Goal: Task Accomplishment & Management: Use online tool/utility

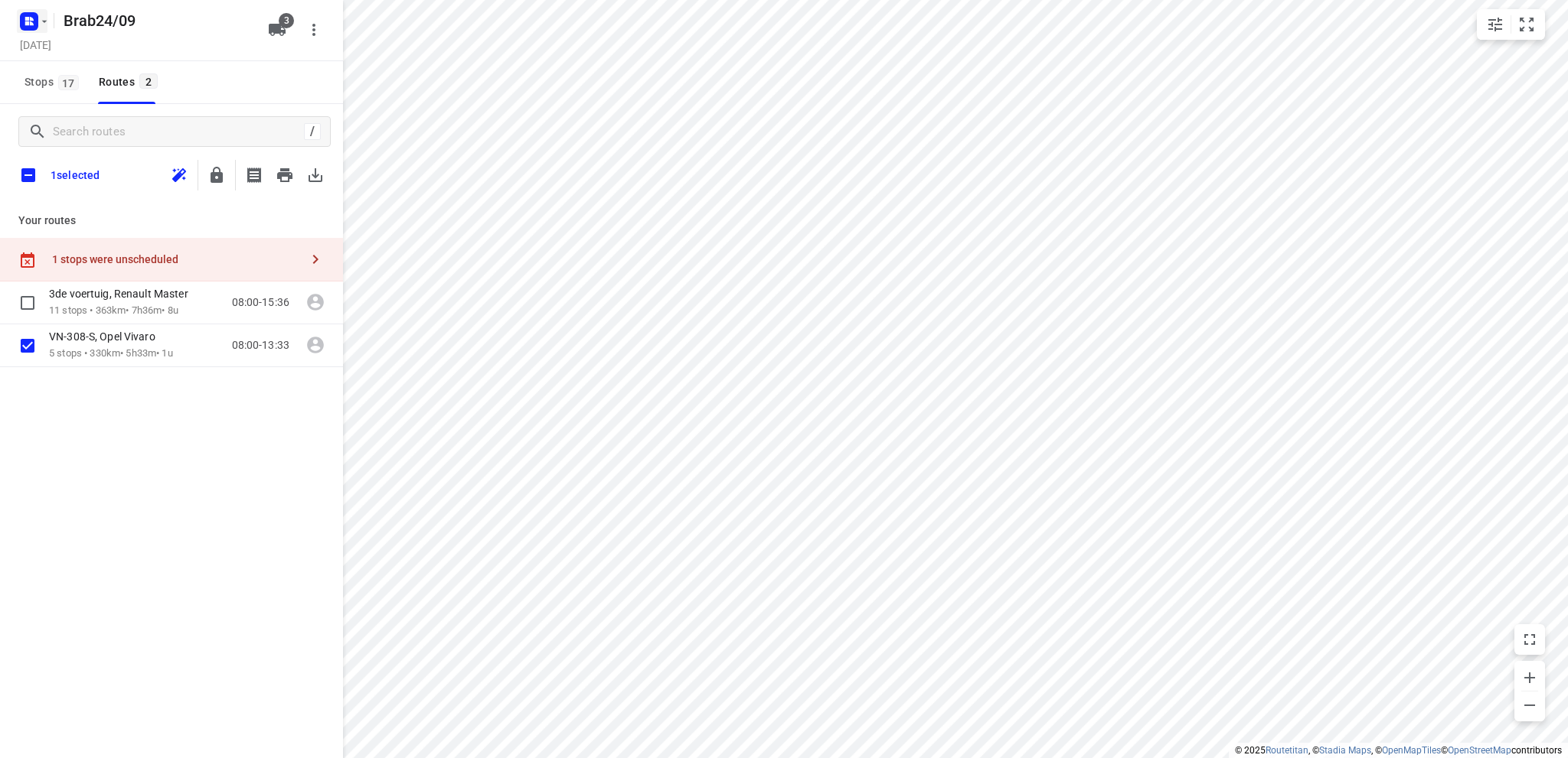
click at [32, 21] on rect "button" at bounding box center [29, 22] width 18 height 18
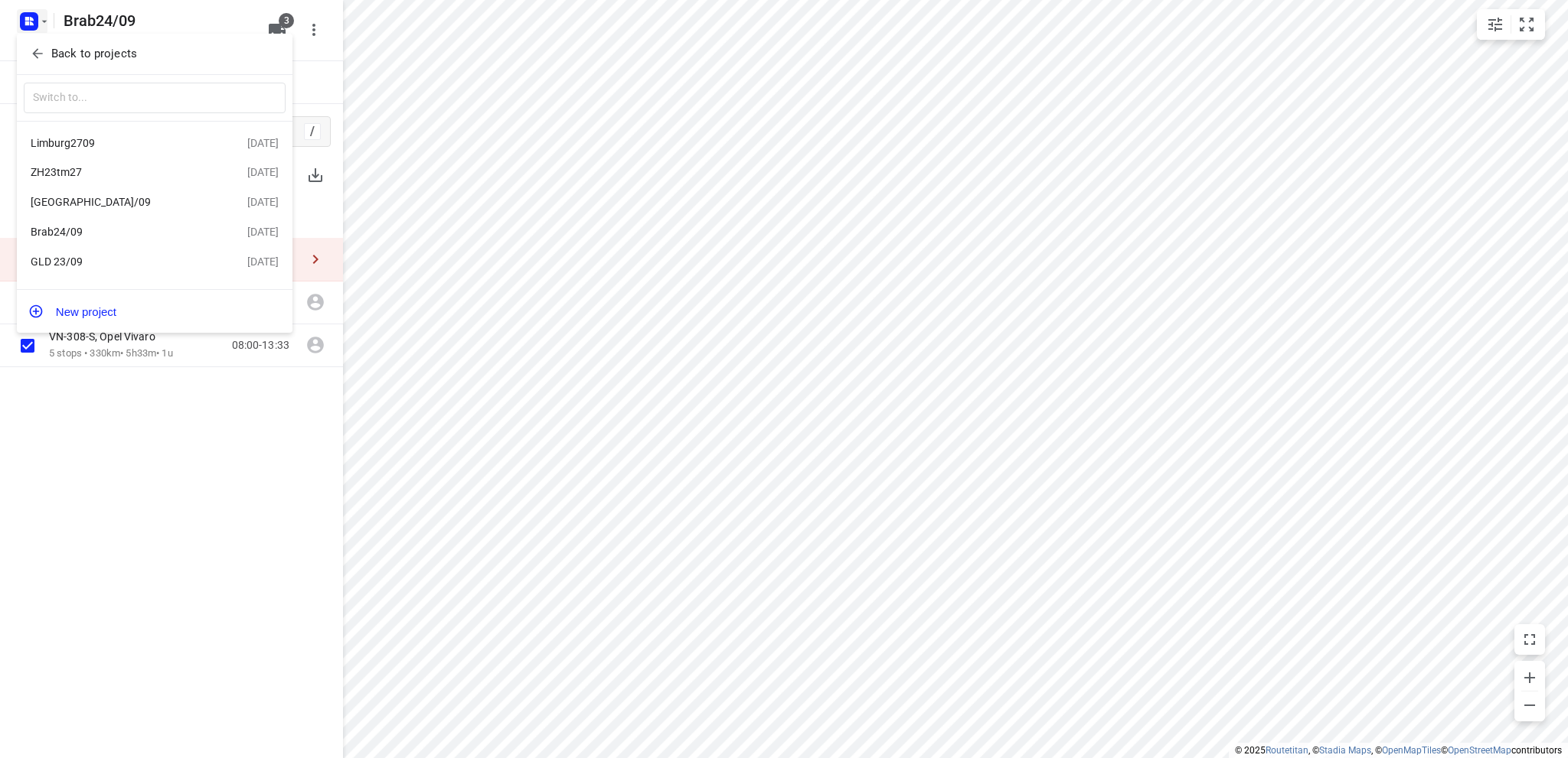
click at [120, 201] on div "[GEOGRAPHIC_DATA]/09" at bounding box center [118, 202] width 176 height 12
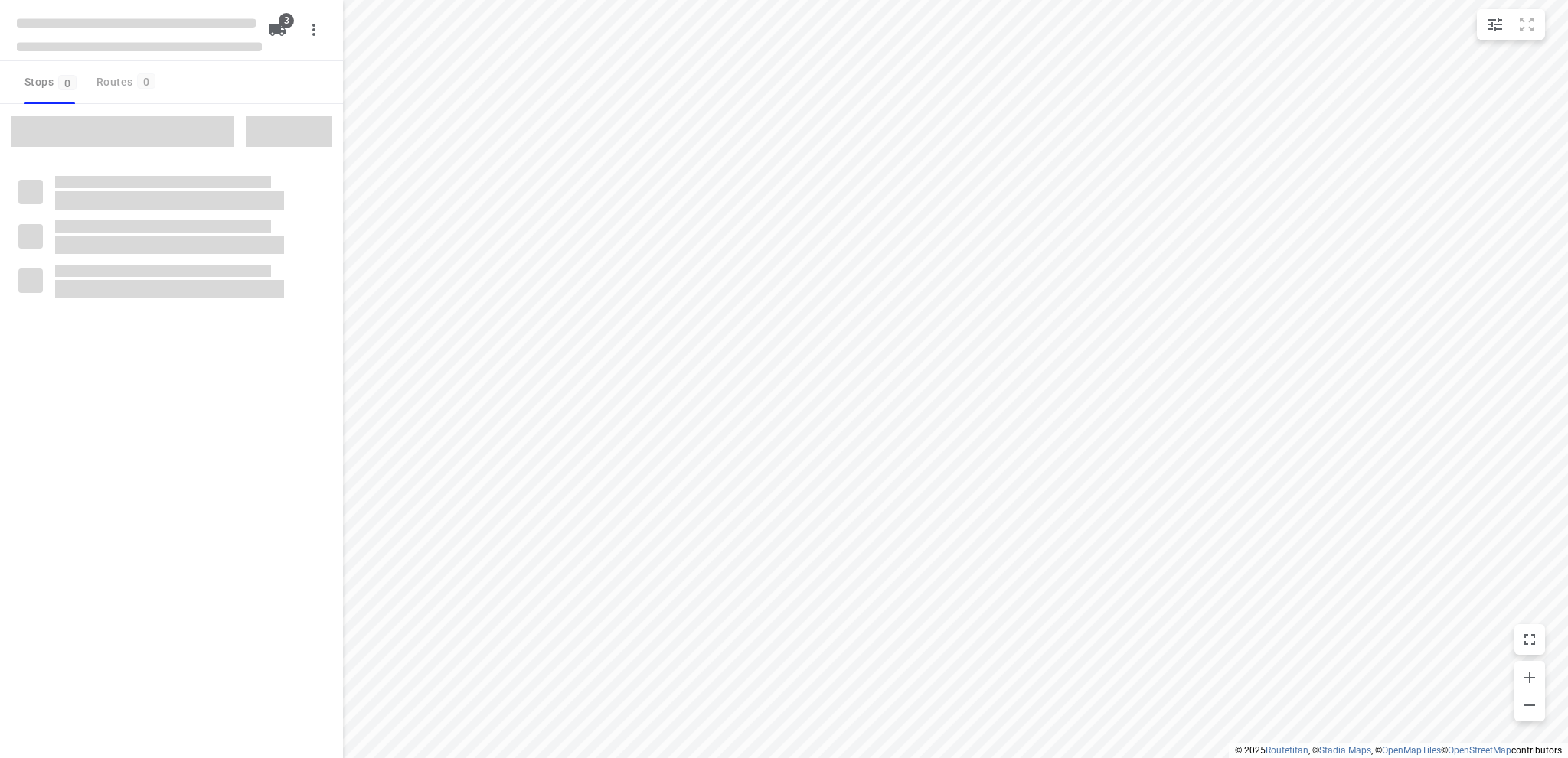
type input "distance"
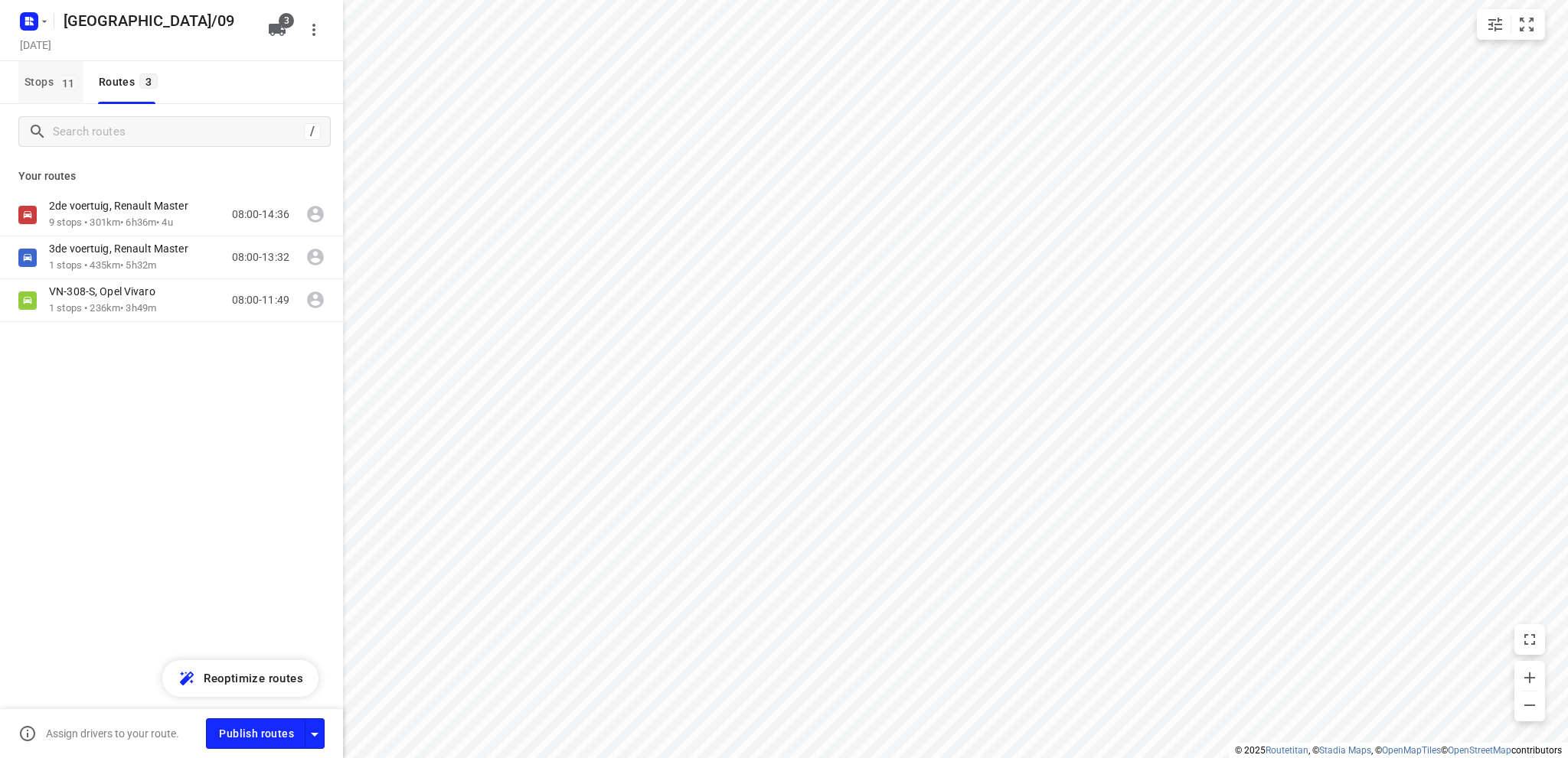
click at [38, 79] on span "Stops 11" at bounding box center [54, 82] width 59 height 19
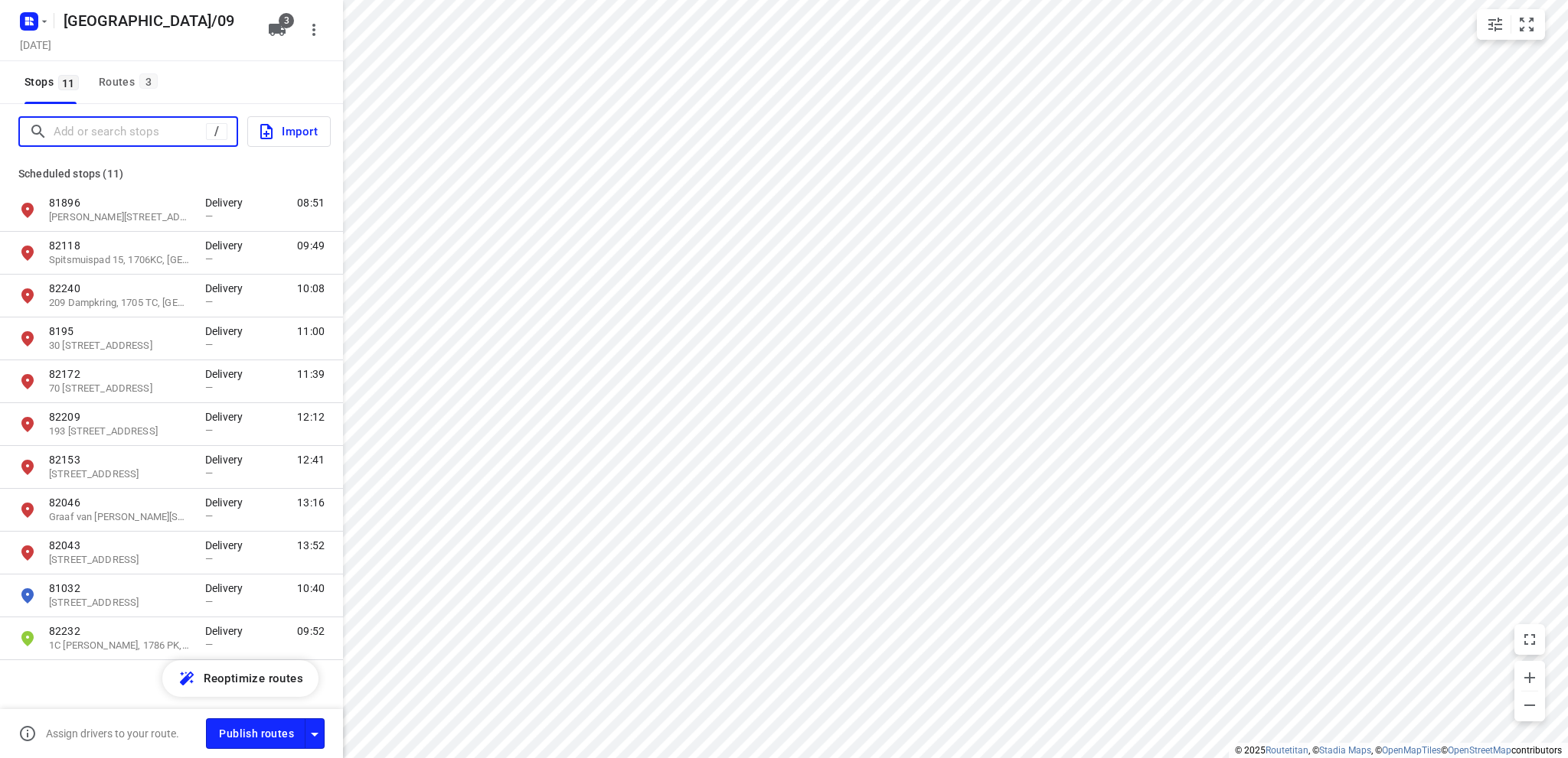
click at [85, 134] on input "Add or search stops" at bounding box center [130, 132] width 152 height 24
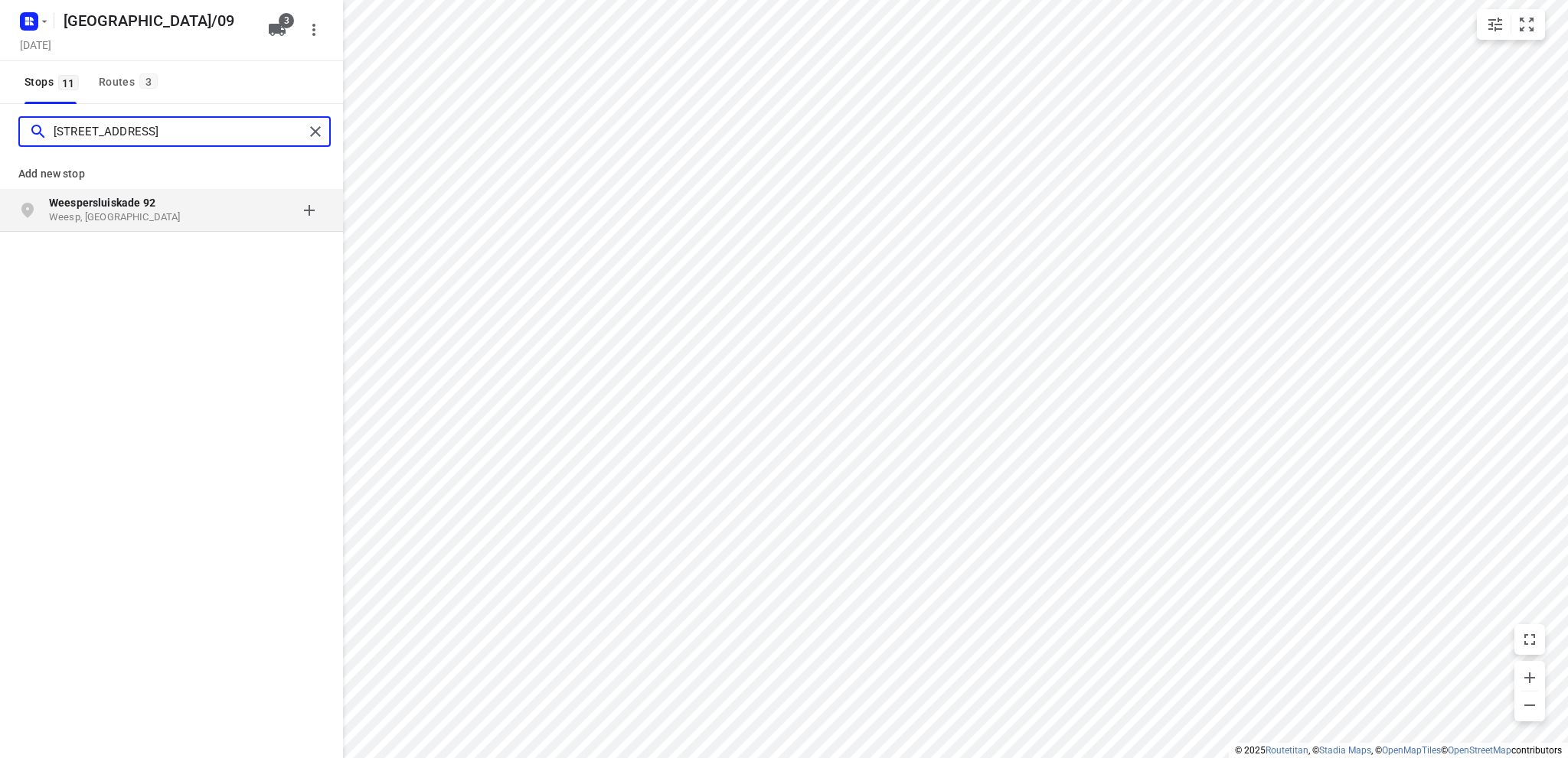
type input "[STREET_ADDRESS]"
click at [132, 205] on b "Weespersluiskade 92" at bounding box center [102, 203] width 107 height 12
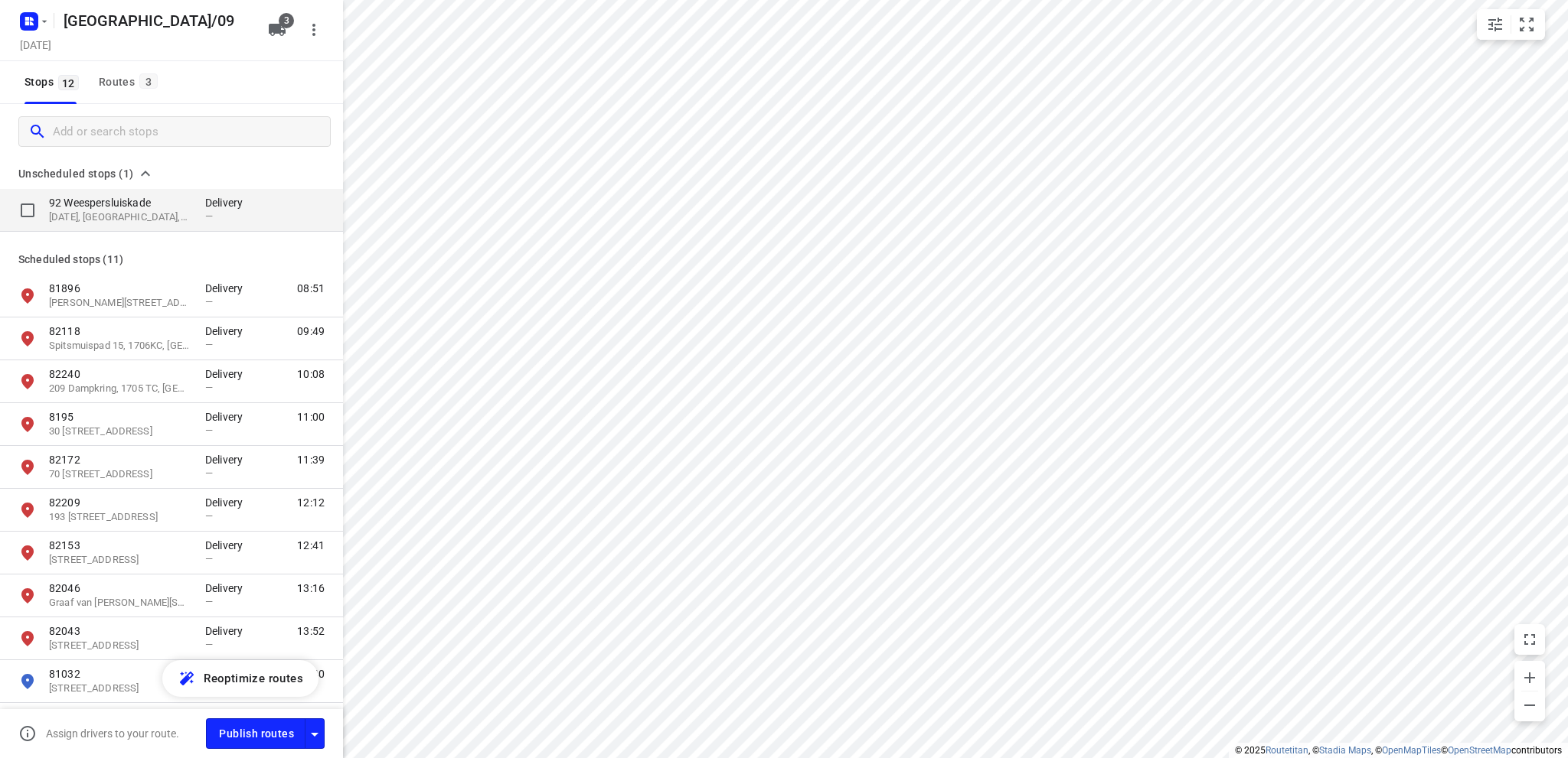
click at [126, 212] on p "[DATE], [GEOGRAPHIC_DATA], [GEOGRAPHIC_DATA]" at bounding box center [119, 218] width 141 height 15
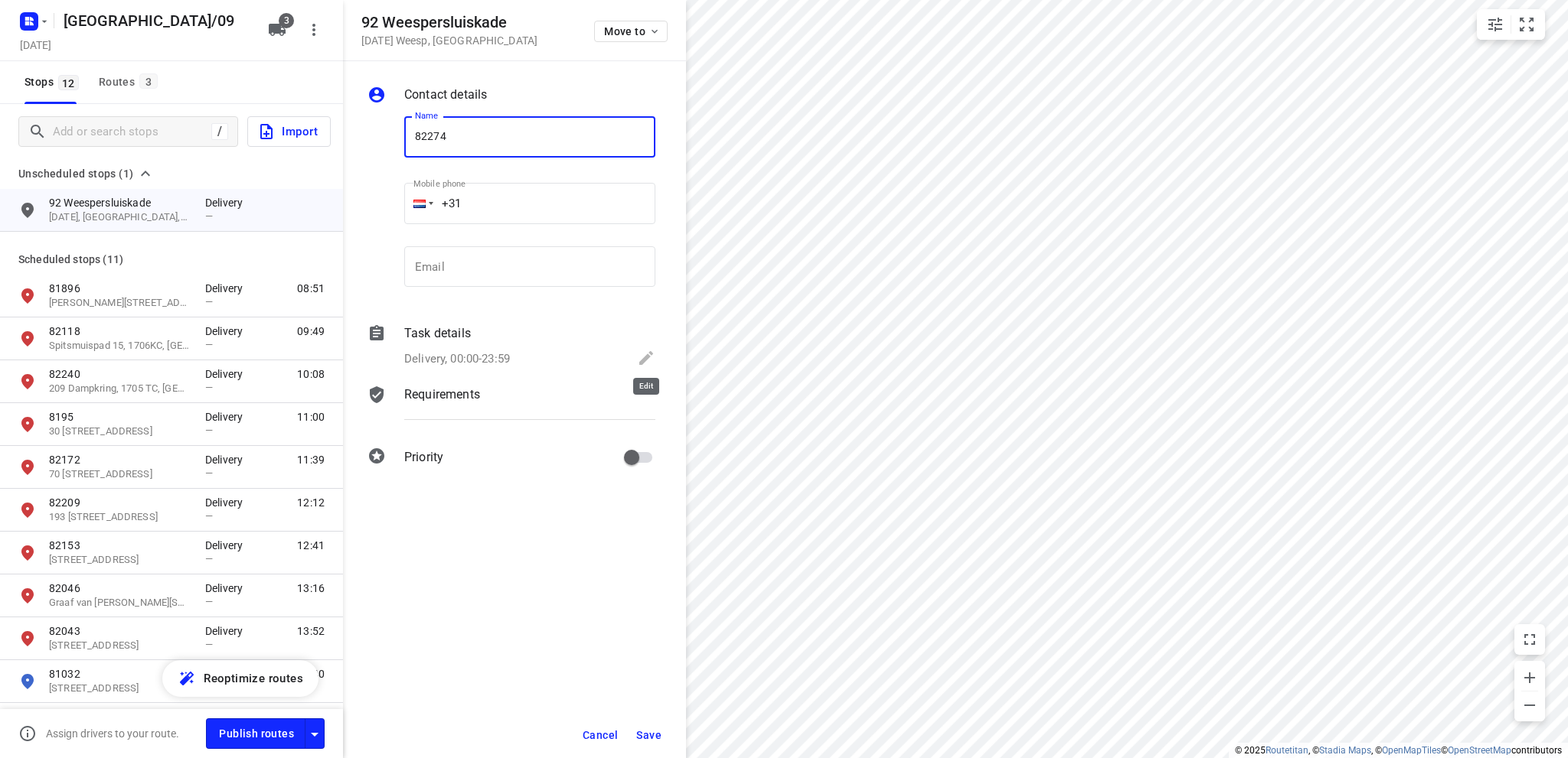
type input "82274"
drag, startPoint x: 650, startPoint y: 351, endPoint x: 599, endPoint y: 353, distance: 51.0
click at [649, 352] on icon at bounding box center [646, 357] width 14 height 14
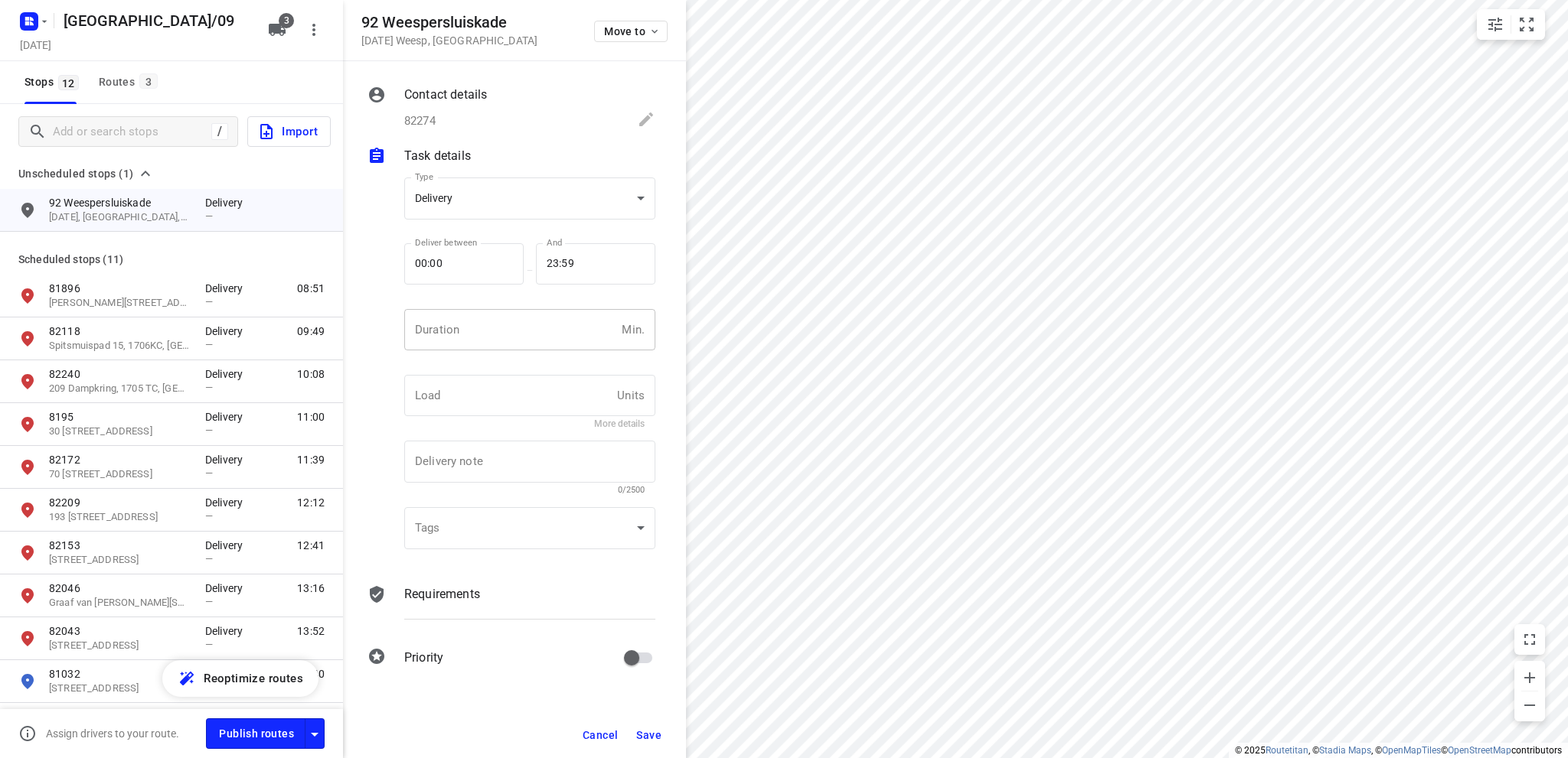
click at [487, 327] on input "number" at bounding box center [509, 330] width 211 height 41
type input "10"
click at [649, 732] on span "Save" at bounding box center [648, 735] width 26 height 12
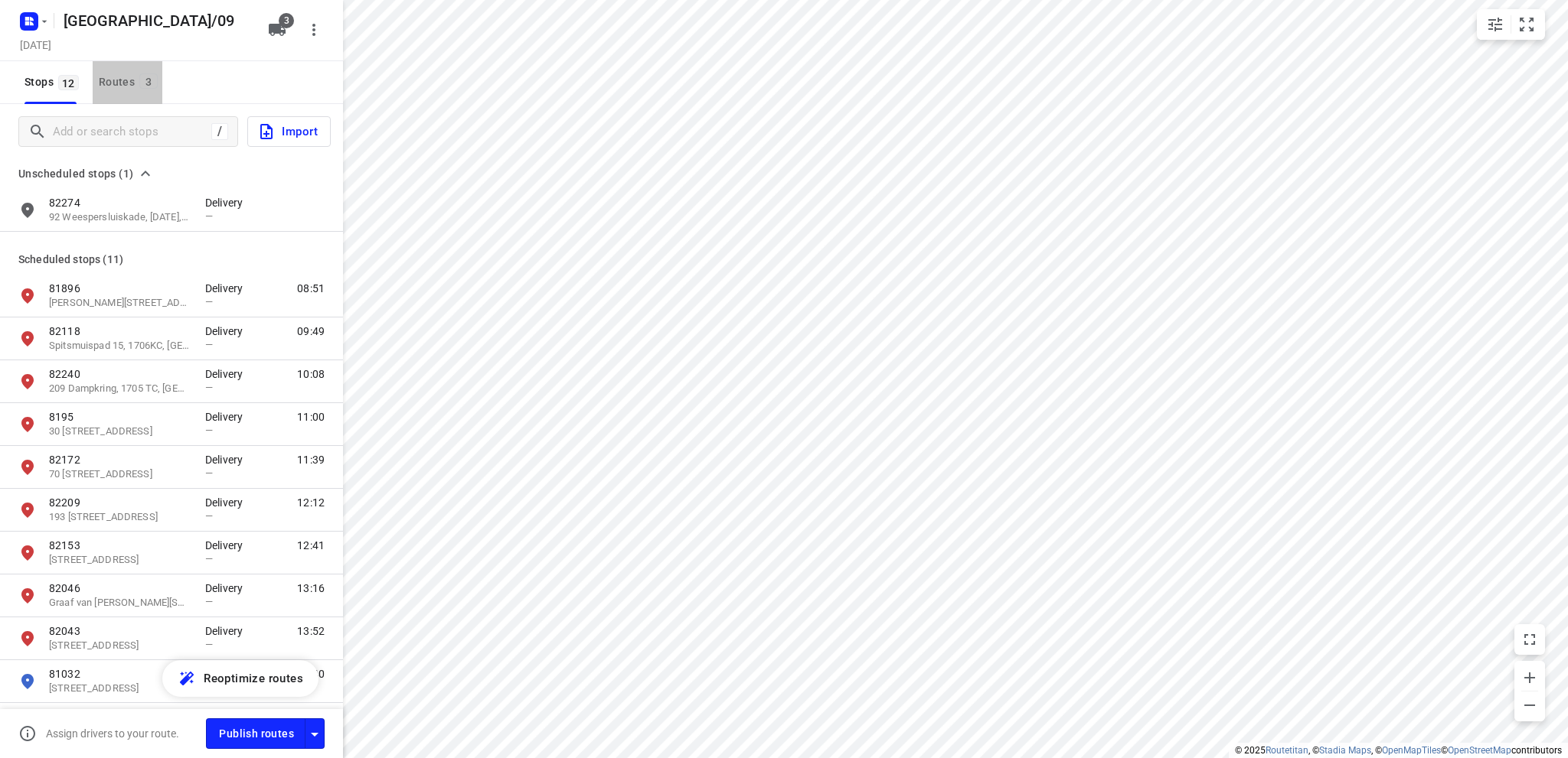
click at [111, 82] on div "Routes 3" at bounding box center [130, 82] width 64 height 19
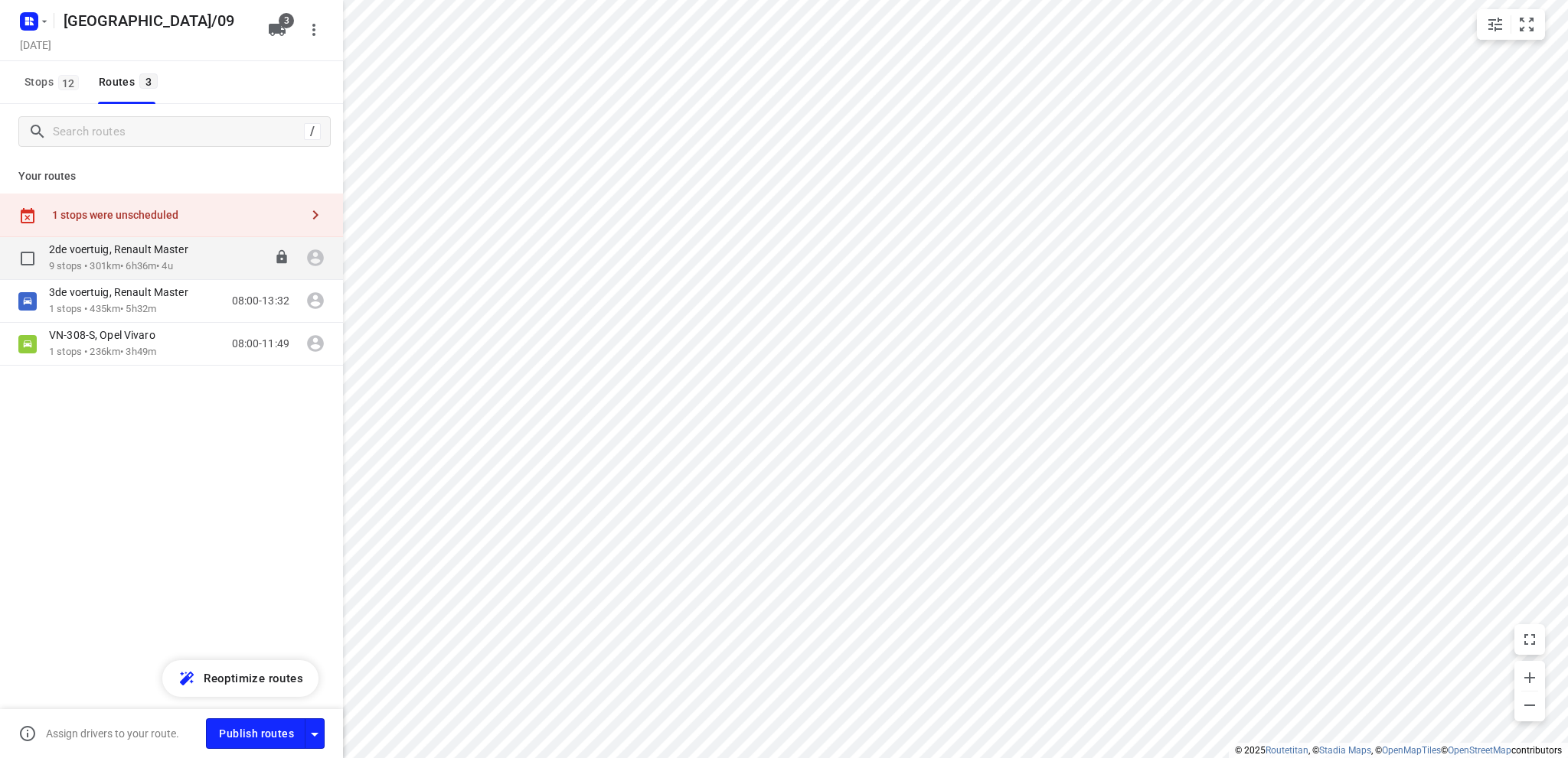
click at [166, 252] on p "2de voertuig, Renault Master" at bounding box center [123, 249] width 148 height 14
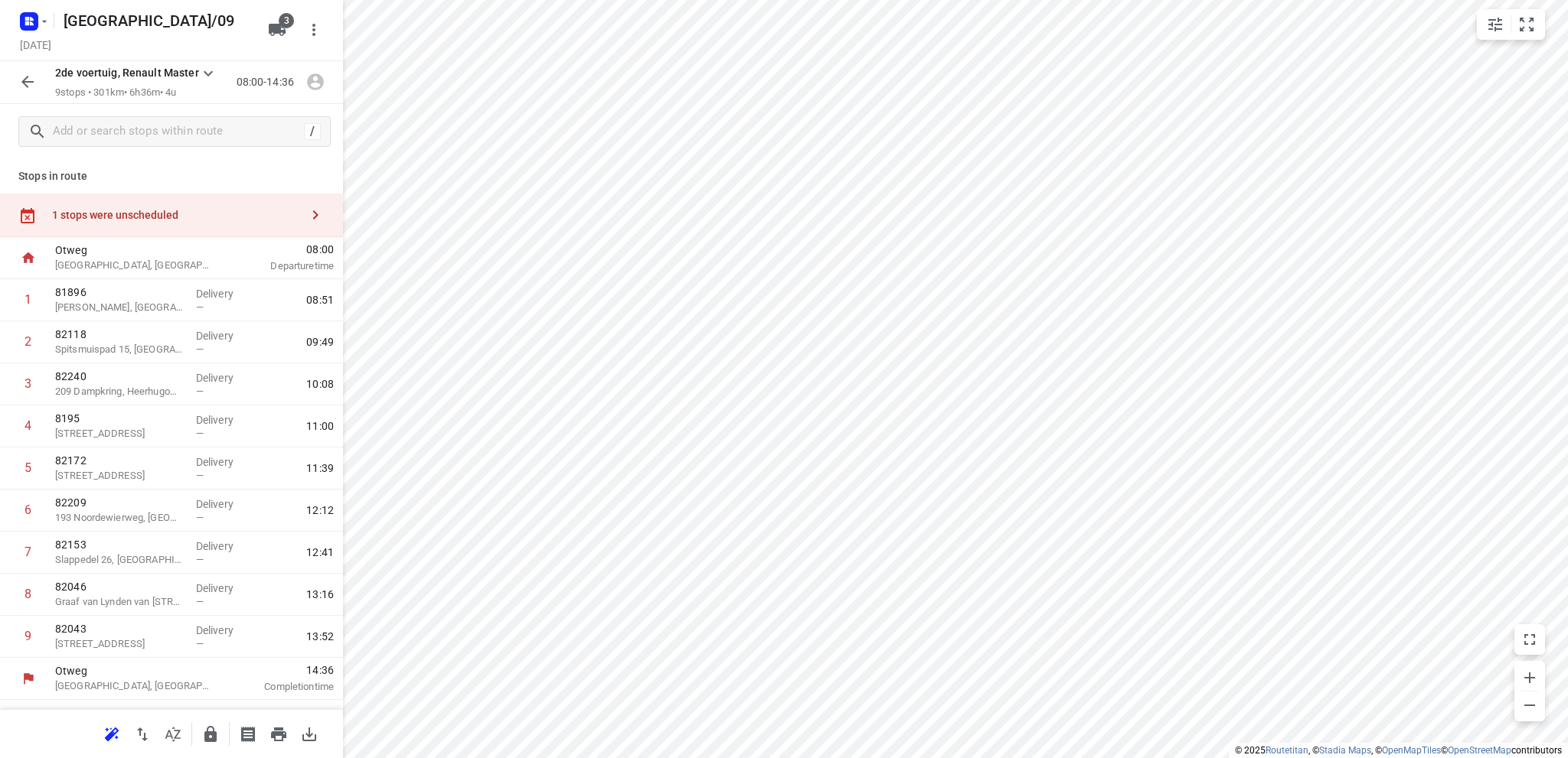
click at [144, 218] on div "1 stops were unscheduled" at bounding box center [176, 214] width 248 height 12
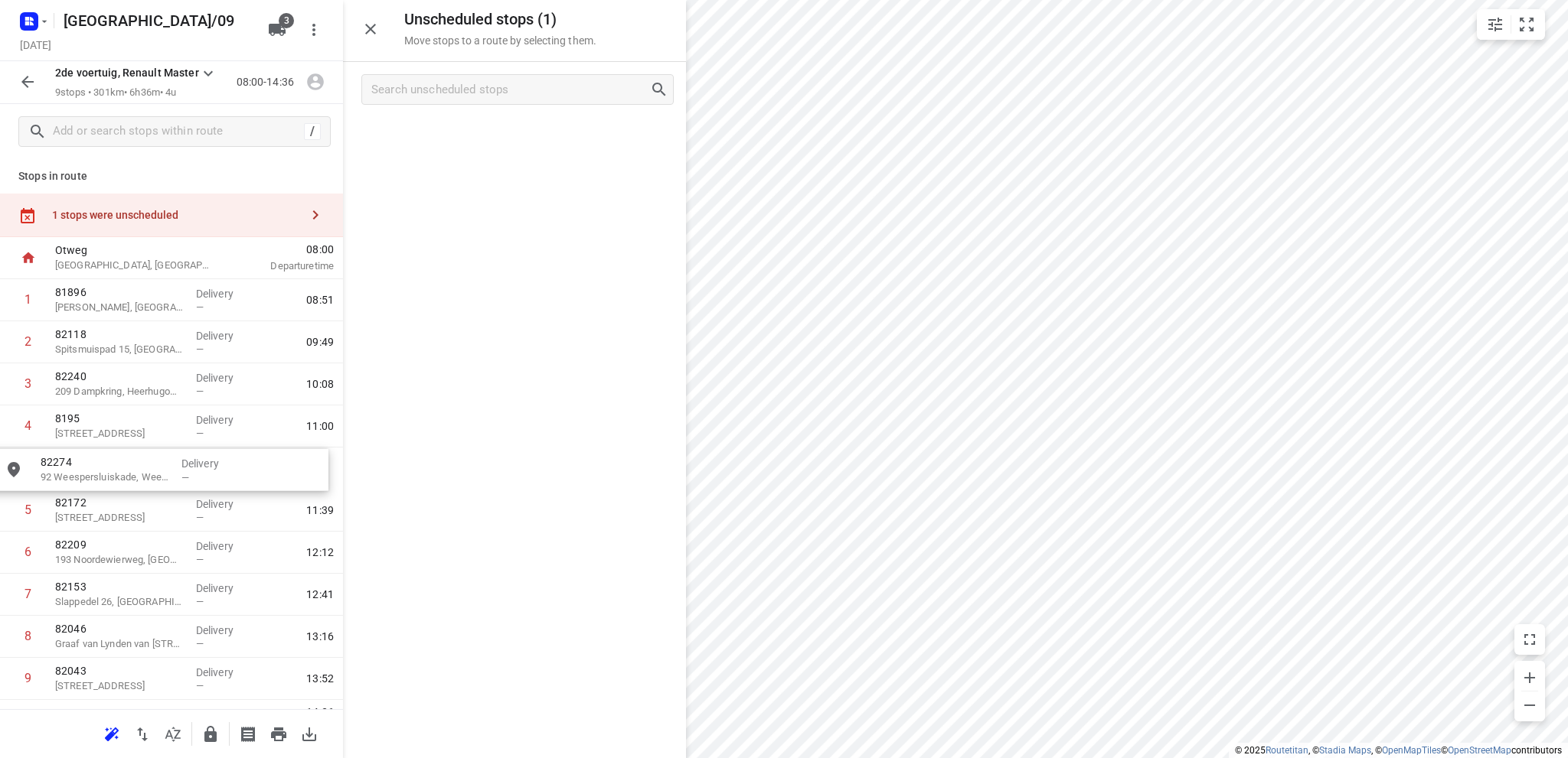
drag, startPoint x: 453, startPoint y: 144, endPoint x: 91, endPoint y: 483, distance: 495.9
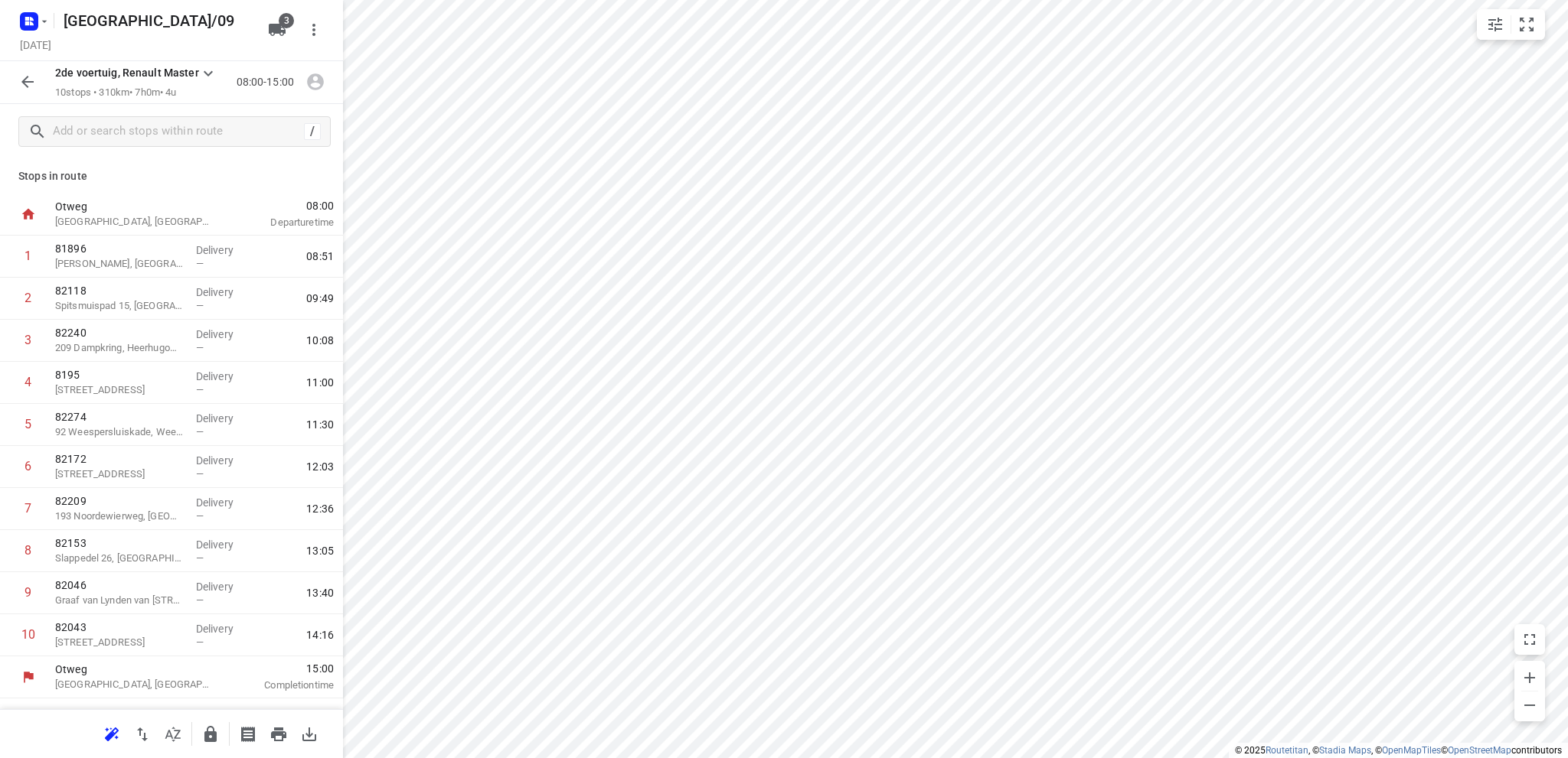
click at [26, 79] on icon "button" at bounding box center [27, 82] width 12 height 12
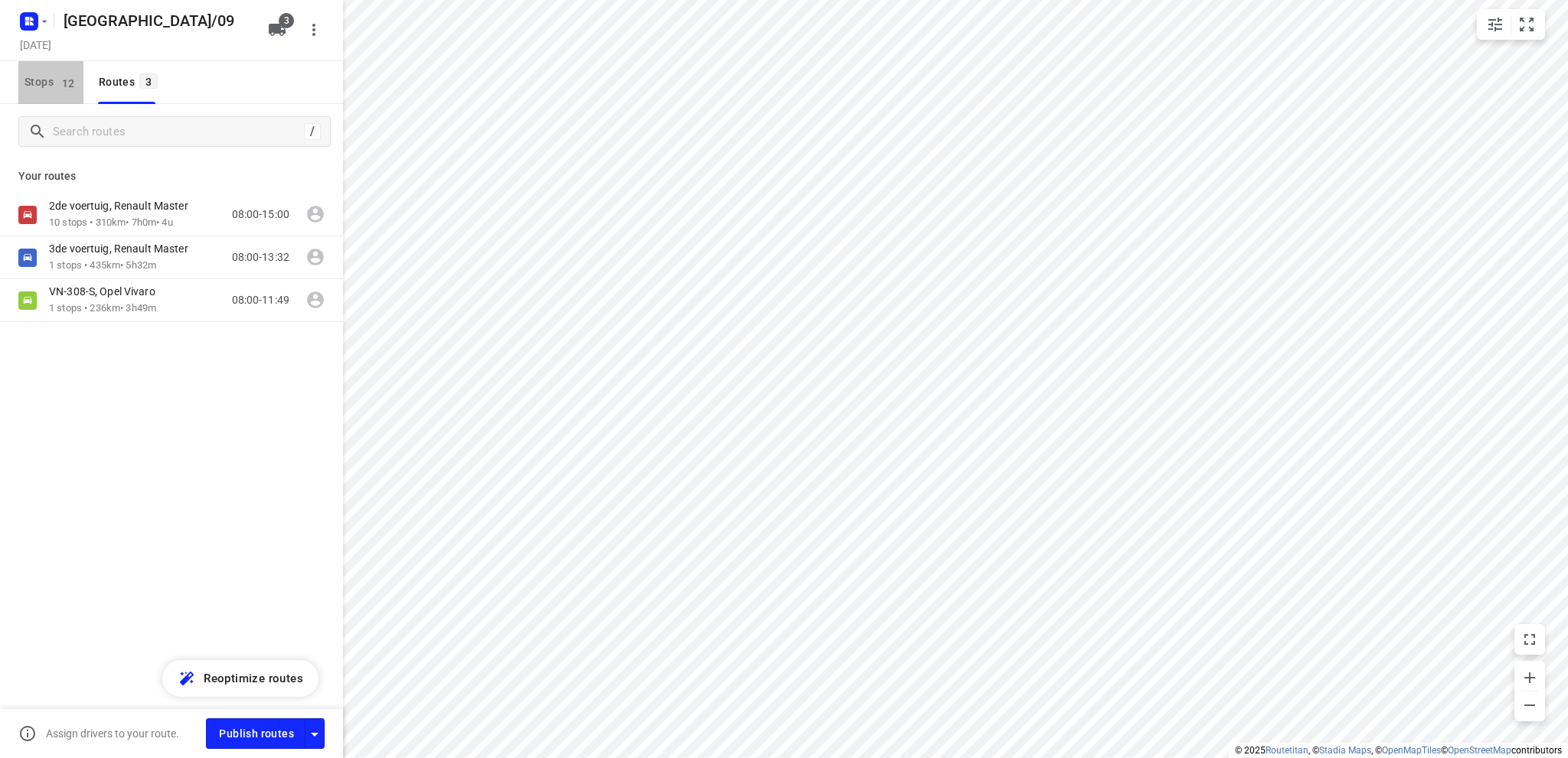
click at [27, 84] on span "Stops 12" at bounding box center [54, 82] width 59 height 19
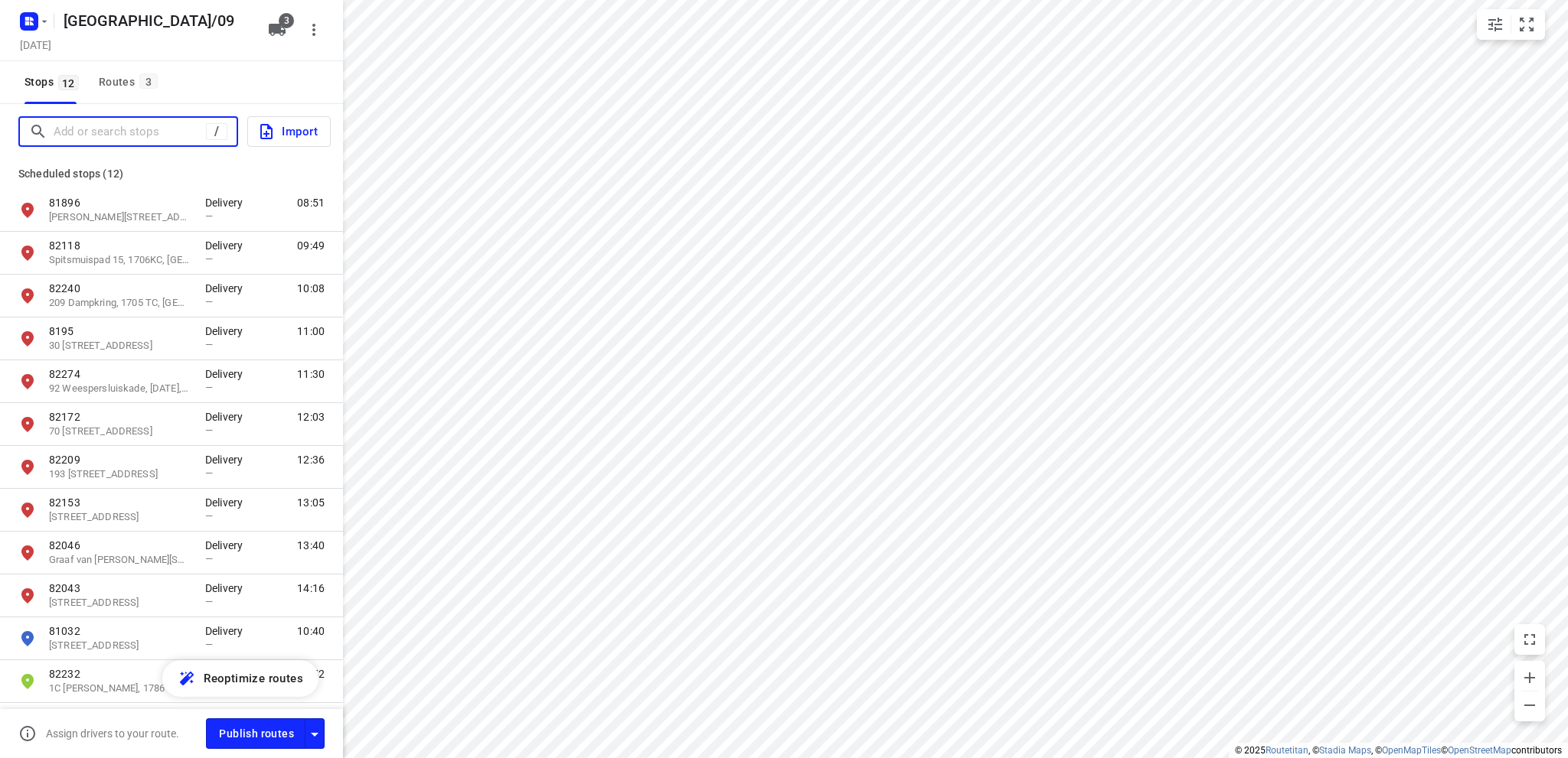
click at [75, 122] on input "Add or search stops" at bounding box center [130, 132] width 152 height 24
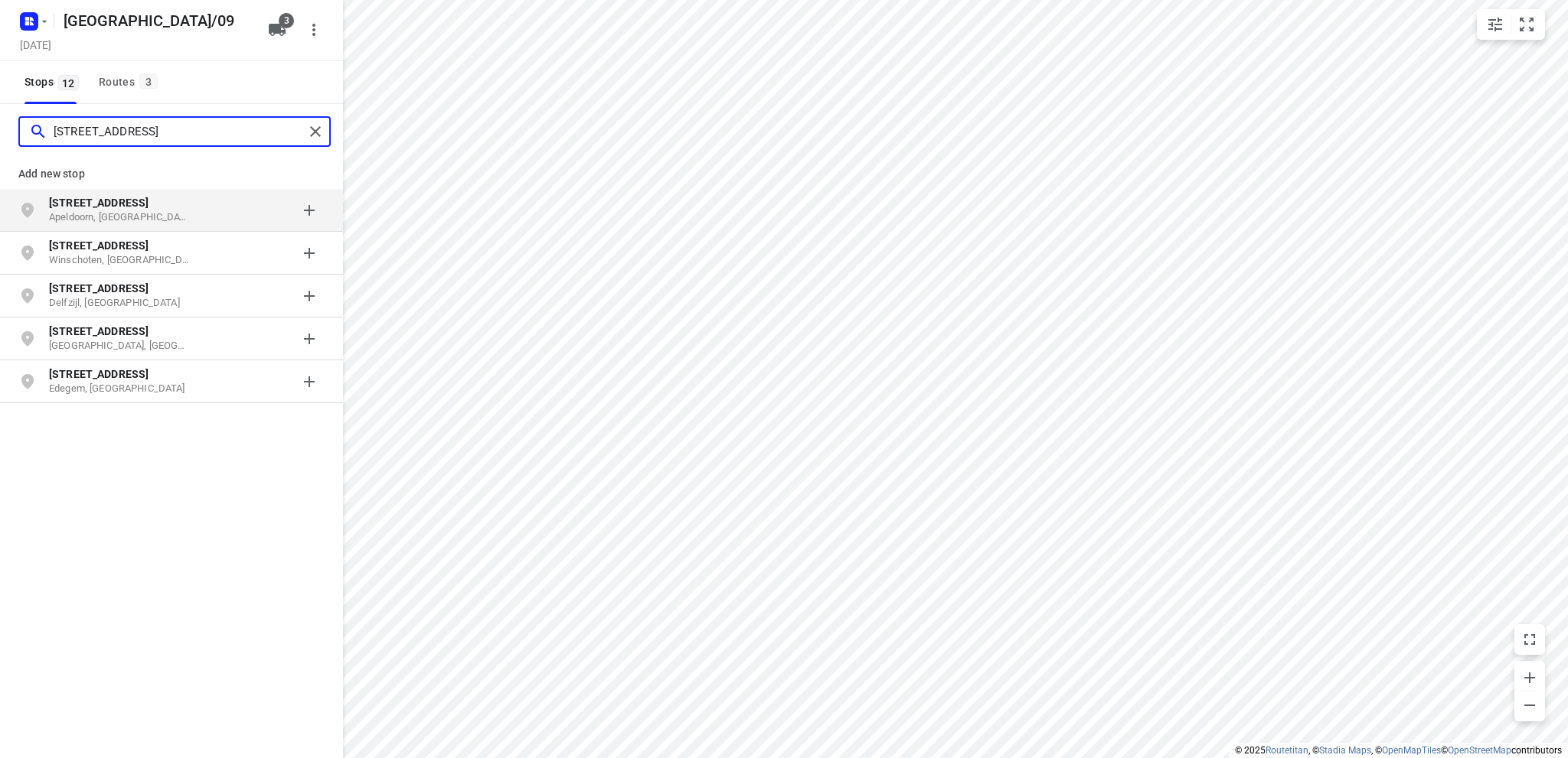
type input "[STREET_ADDRESS]"
click at [108, 204] on b "[STREET_ADDRESS]" at bounding box center [99, 203] width 99 height 12
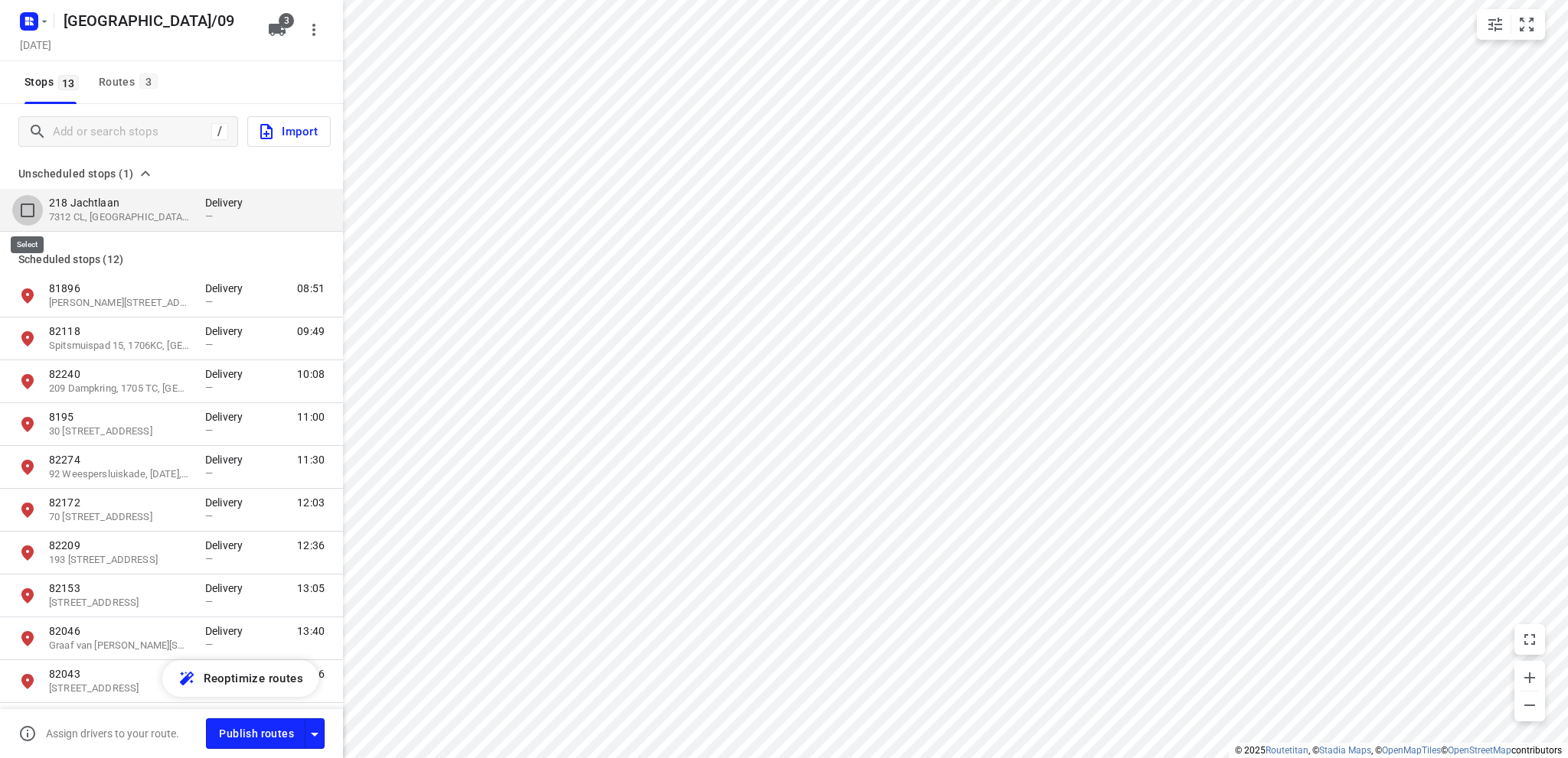
click at [28, 204] on input "grid" at bounding box center [27, 210] width 31 height 31
checkbox input "true"
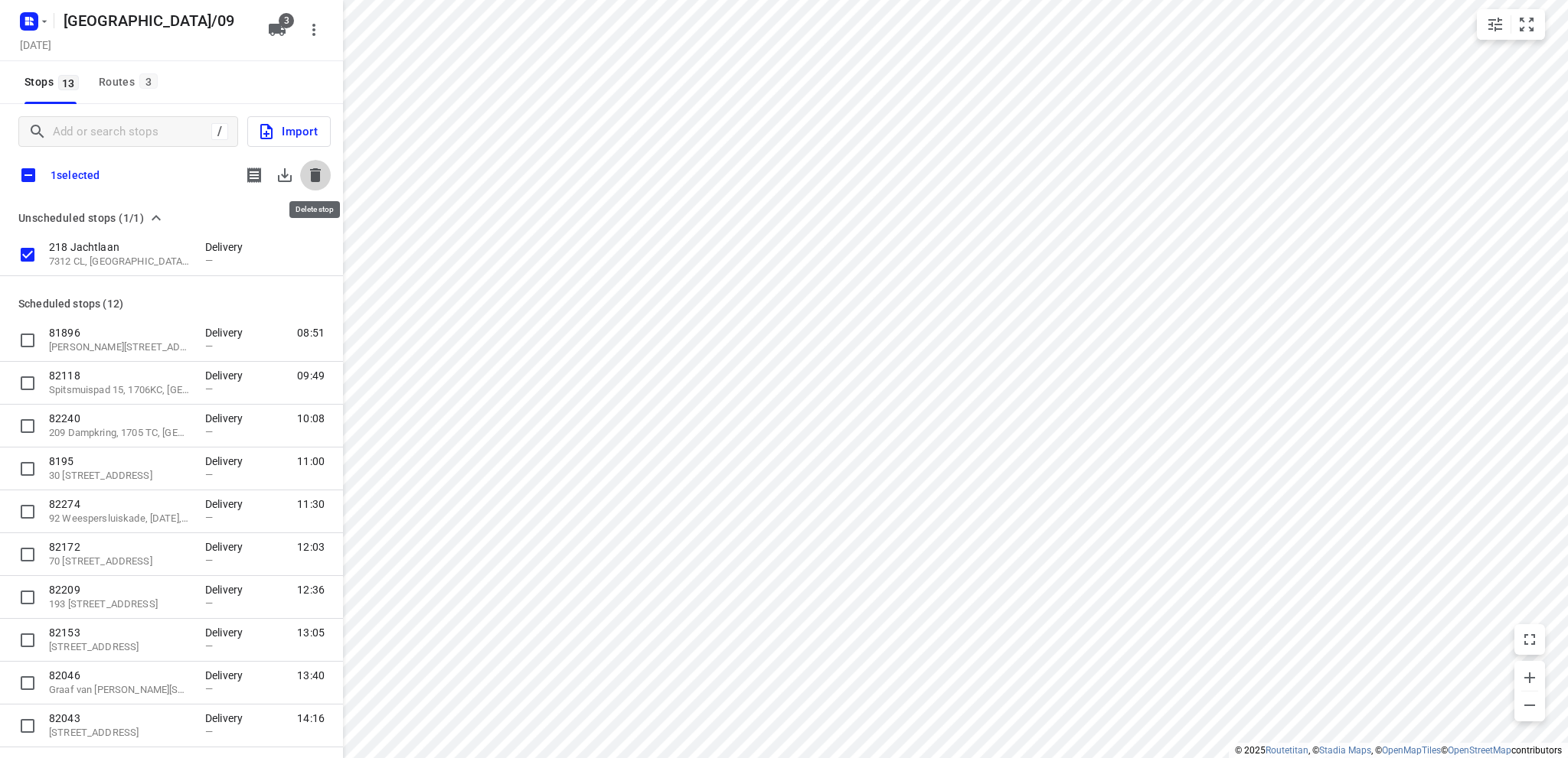
click at [310, 171] on icon "button" at bounding box center [315, 175] width 11 height 14
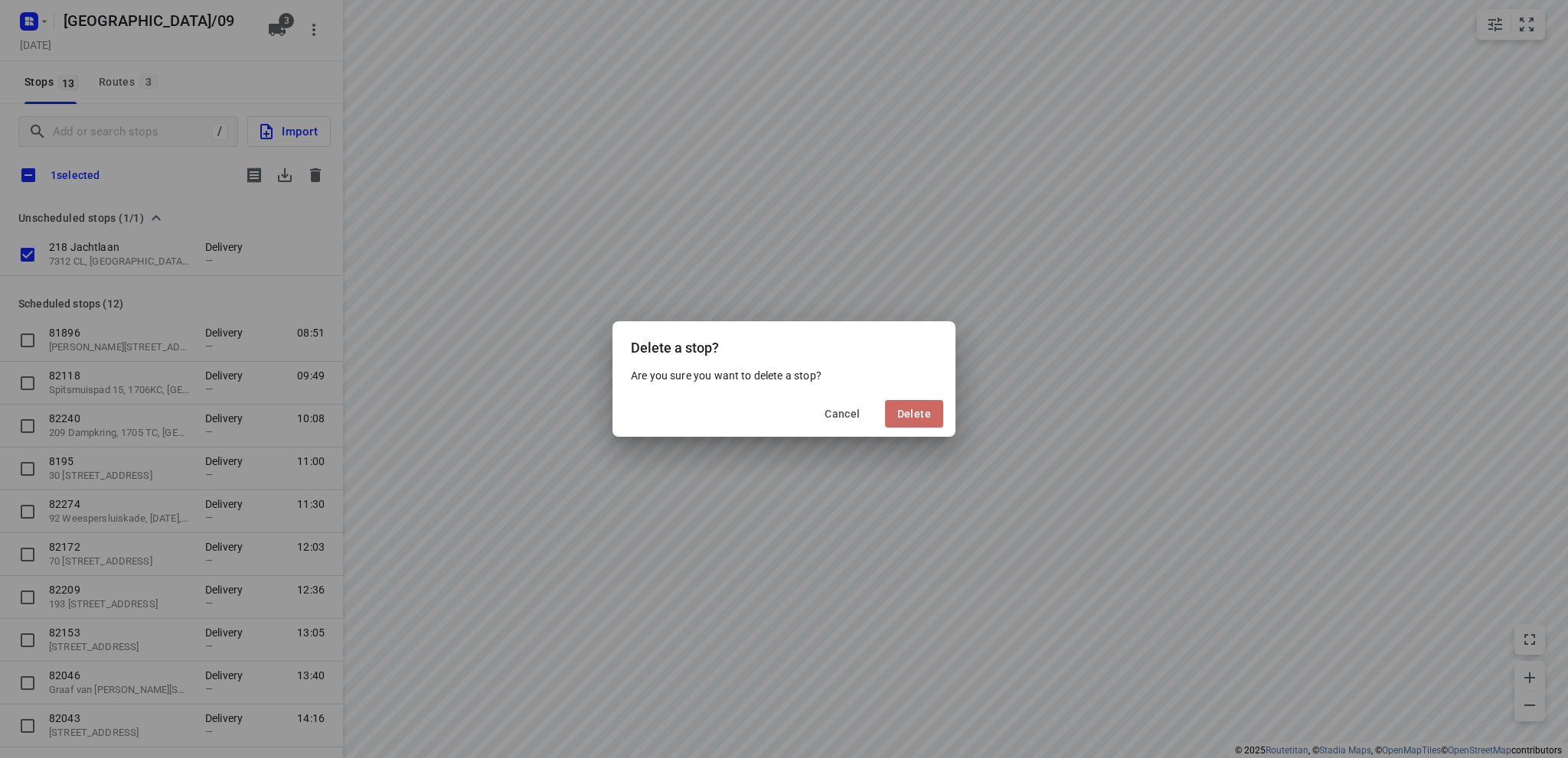
click at [916, 415] on span "Delete" at bounding box center [914, 414] width 34 height 12
